Goal: Information Seeking & Learning: Learn about a topic

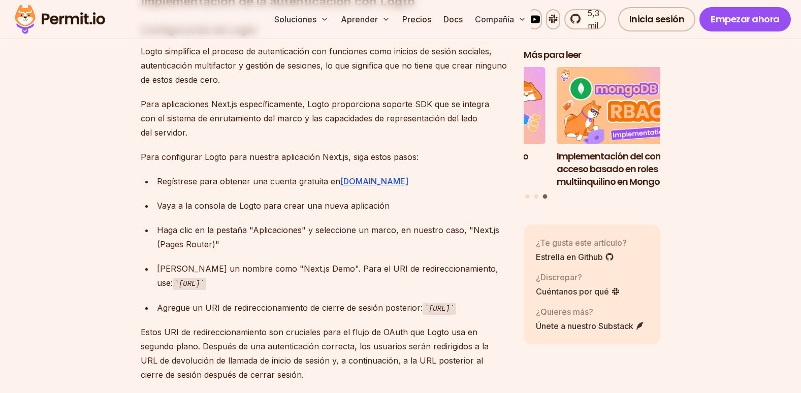
scroll to position [2337, 0]
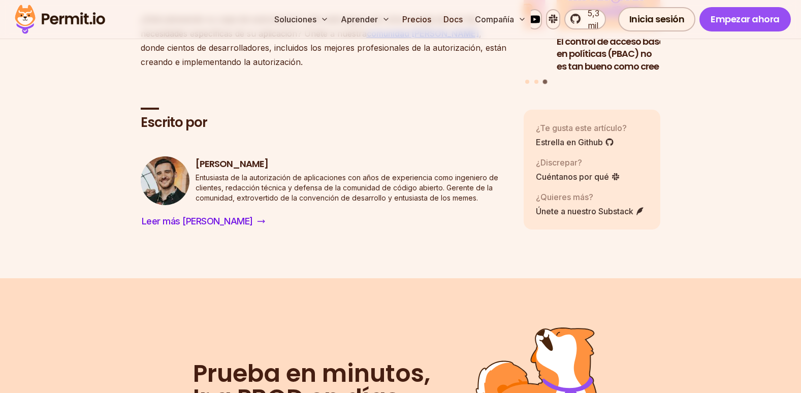
scroll to position [5945, 0]
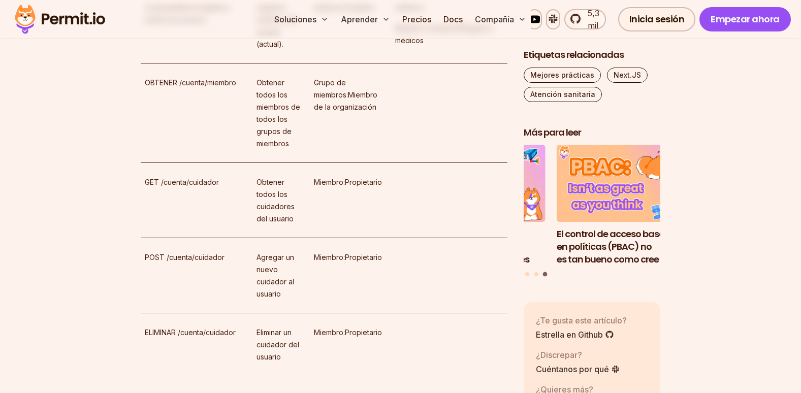
scroll to position [4876, 0]
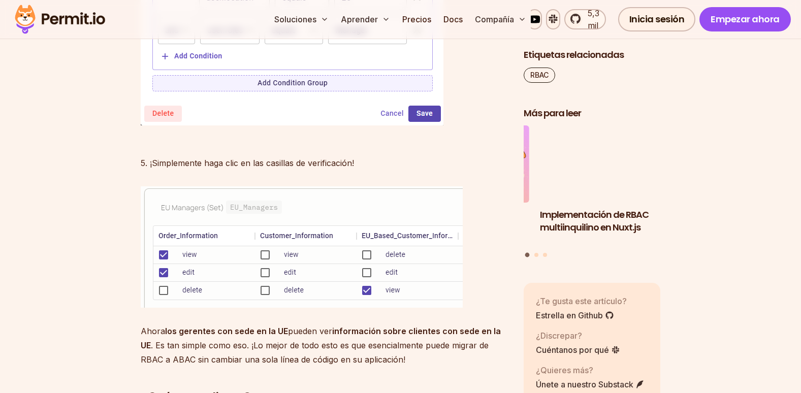
scroll to position [5158, 0]
